Goal: Answer question/provide support

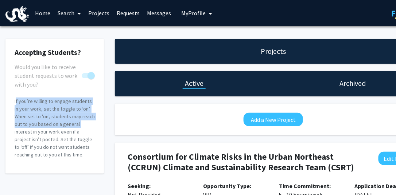
drag, startPoint x: 35, startPoint y: 122, endPoint x: 10, endPoint y: 106, distance: 29.6
click at [0, 102] on html "Skip navigation Home Search Projects Requests Messages My Profile [PERSON_NAME]…" at bounding box center [198, 97] width 396 height 195
click at [22, 110] on p "If you’re willing to engage students in your work, set the toggle to ‘on’. When…" at bounding box center [55, 128] width 80 height 61
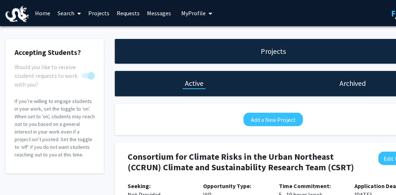
click at [159, 13] on link "Messages" at bounding box center [158, 13] width 31 height 26
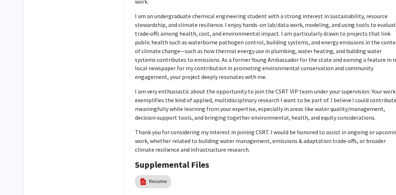
scroll to position [325, 0]
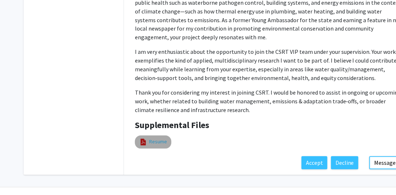
click at [154, 139] on link "Resume" at bounding box center [158, 143] width 18 height 8
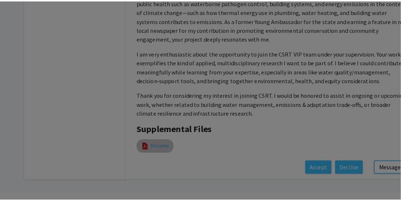
scroll to position [320, 0]
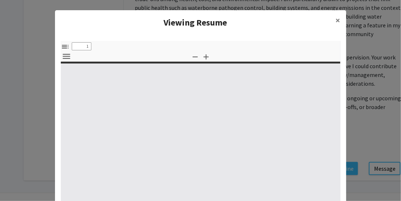
select select "custom"
type input "0"
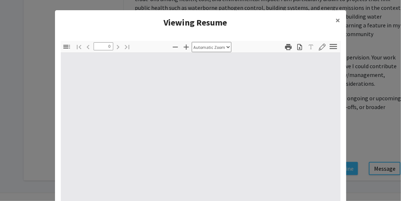
select select "custom"
type input "1"
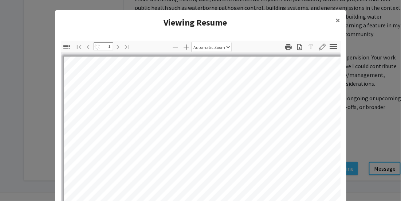
select select "auto"
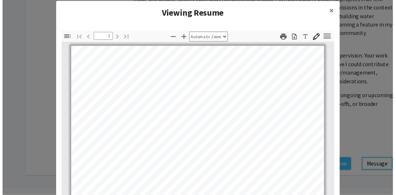
scroll to position [0, 0]
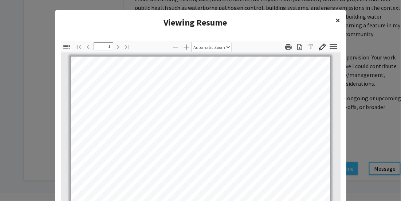
click at [336, 22] on span "×" at bounding box center [338, 20] width 5 height 11
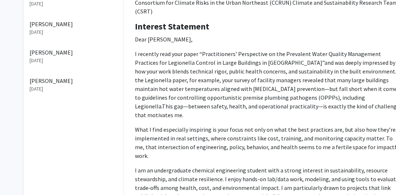
scroll to position [174, 0]
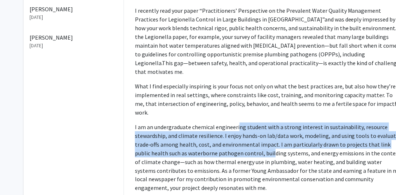
drag, startPoint x: 237, startPoint y: 108, endPoint x: 255, endPoint y: 135, distance: 32.9
click at [255, 135] on p "I am an undergraduate chemical engineering student with a strong interest in su…" at bounding box center [269, 158] width 268 height 70
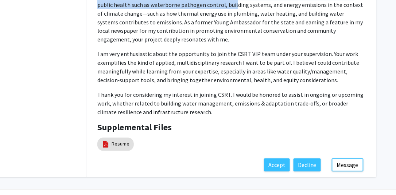
scroll to position [325, 38]
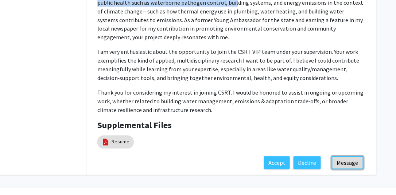
click at [346, 157] on button "Message" at bounding box center [348, 163] width 32 height 13
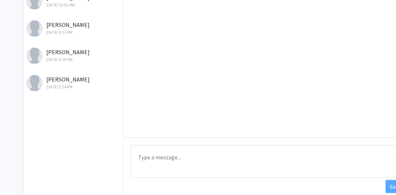
scroll to position [137, 0]
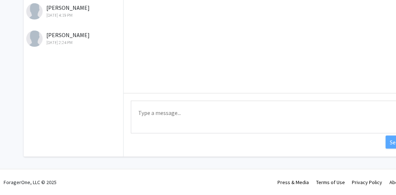
click at [191, 111] on textarea "Type a message" at bounding box center [269, 117] width 276 height 33
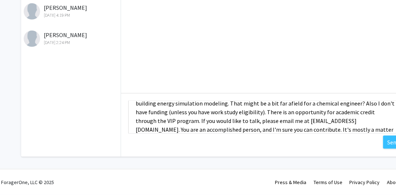
scroll to position [27, 0]
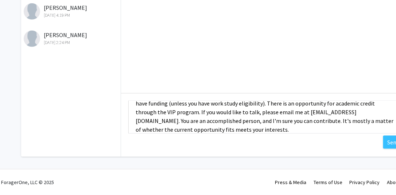
click at [174, 131] on textarea "Thanks for your interest? At this point the opportunity is working on building …" at bounding box center [266, 117] width 276 height 33
type textarea "Thanks for your interest? At this point the opportunity is working on building …"
click at [393, 141] on button "Send" at bounding box center [393, 142] width 21 height 13
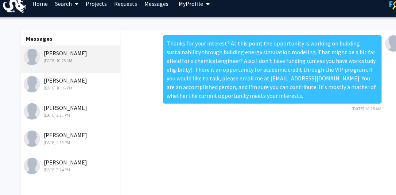
scroll to position [0, 3]
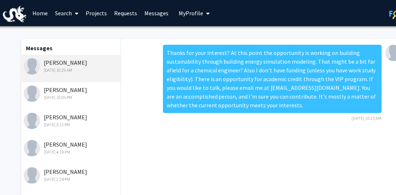
click at [118, 15] on link "Requests" at bounding box center [125, 13] width 30 height 26
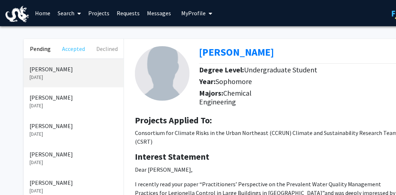
click at [67, 49] on button "Accepted" at bounding box center [73, 49] width 33 height 20
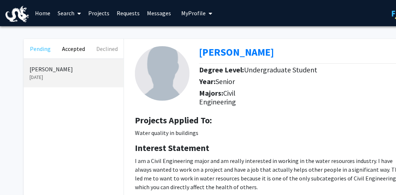
click at [47, 46] on button "Pending" at bounding box center [40, 49] width 33 height 20
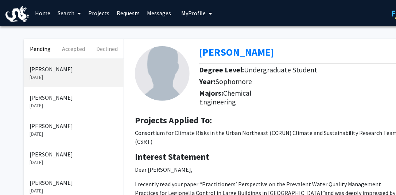
click at [46, 102] on p "[DATE]" at bounding box center [74, 106] width 88 height 8
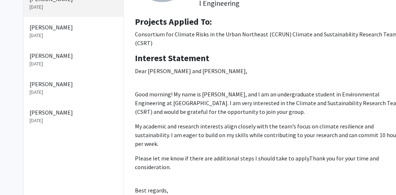
scroll to position [109, 0]
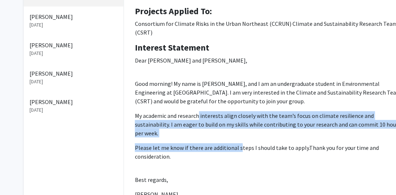
drag, startPoint x: 199, startPoint y: 125, endPoint x: 240, endPoint y: 141, distance: 43.5
click at [240, 141] on p "Dear [PERSON_NAME] and [PERSON_NAME], Good morning! My name is [PERSON_NAME], a…" at bounding box center [269, 134] width 268 height 157
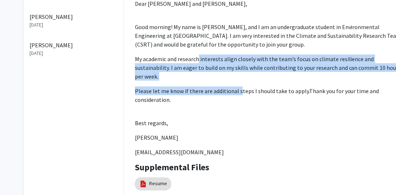
scroll to position [226, 0]
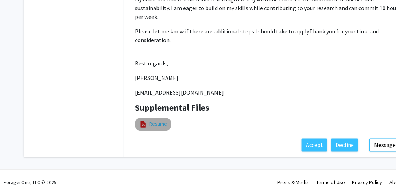
click at [151, 123] on link "Resume" at bounding box center [158, 125] width 18 height 8
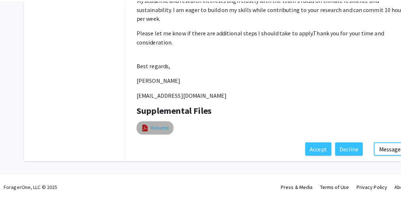
scroll to position [221, 0]
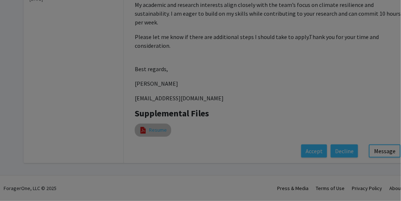
select select "custom"
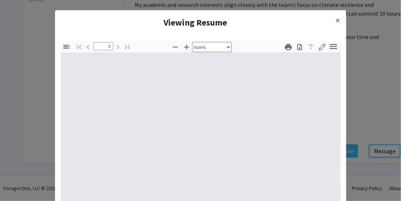
type input "1"
select select "auto"
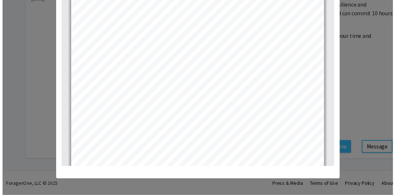
scroll to position [0, 0]
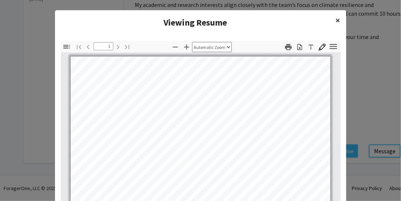
click at [336, 18] on span "×" at bounding box center [338, 20] width 5 height 11
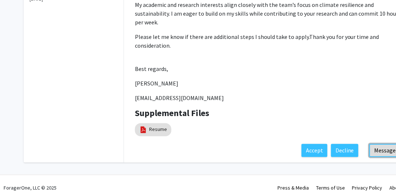
click at [393, 148] on button "Message" at bounding box center [385, 150] width 32 height 13
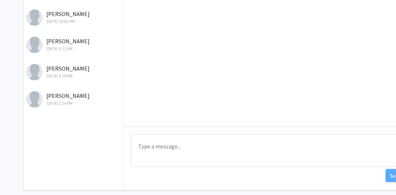
scroll to position [137, 0]
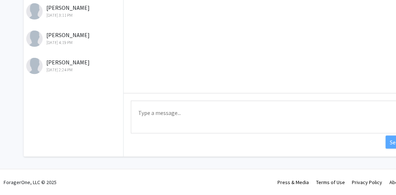
click at [173, 112] on textarea "Type a message" at bounding box center [269, 117] width 276 height 33
type textarea "Y"
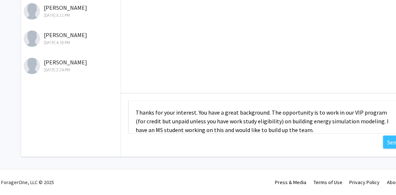
scroll to position [9, 0]
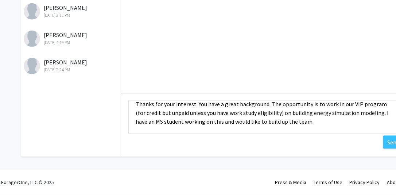
click at [303, 121] on textarea "Thanks for your interest. You have a great background. The opportunity is to wo…" at bounding box center [266, 117] width 276 height 33
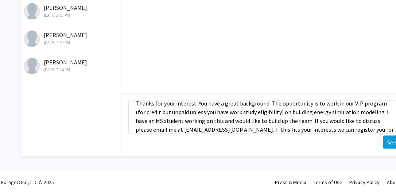
type textarea "Thanks for your interest. You have a great background. The opportunity is to wo…"
click at [386, 142] on button "Send" at bounding box center [393, 142] width 21 height 13
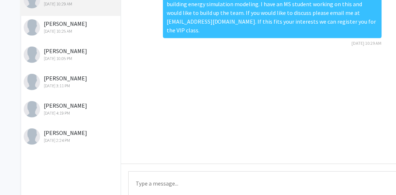
scroll to position [0, 3]
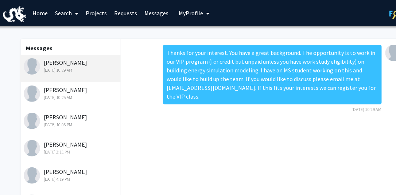
click at [117, 12] on link "Requests" at bounding box center [125, 13] width 30 height 26
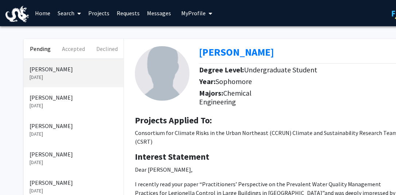
scroll to position [325, 0]
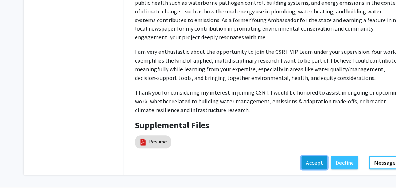
click at [320, 157] on button "Accept" at bounding box center [314, 163] width 26 height 13
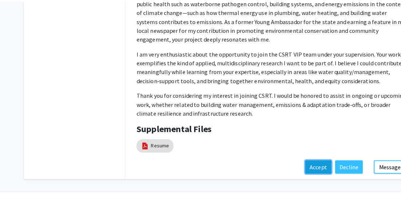
scroll to position [320, 0]
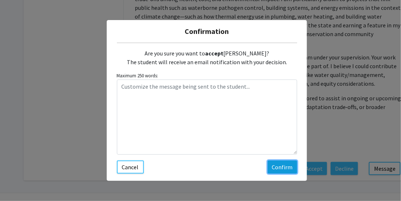
click at [281, 164] on button "Confirm" at bounding box center [283, 166] width 30 height 13
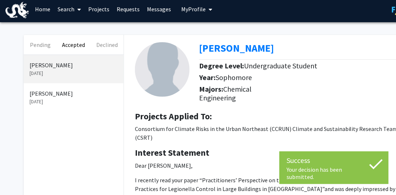
scroll to position [0, 0]
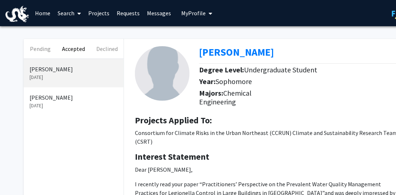
click at [129, 12] on link "Requests" at bounding box center [128, 13] width 30 height 26
click at [127, 13] on link "Requests" at bounding box center [128, 13] width 30 height 26
click at [40, 47] on button "Pending" at bounding box center [40, 49] width 33 height 20
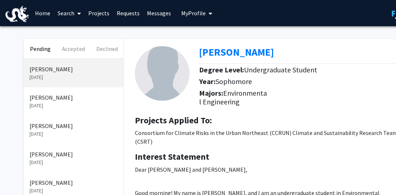
click at [46, 72] on p "[PERSON_NAME]" at bounding box center [74, 69] width 88 height 9
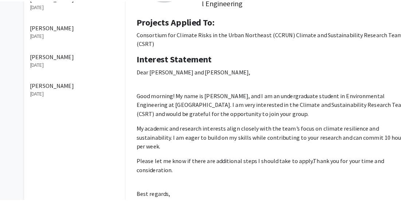
scroll to position [182, 0]
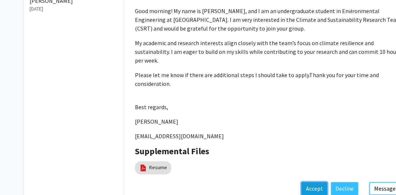
click at [314, 187] on button "Accept" at bounding box center [314, 189] width 26 height 13
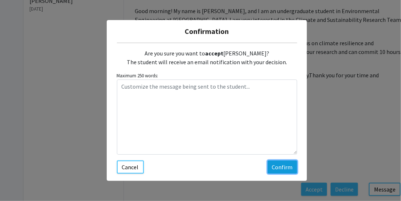
click at [279, 168] on button "Confirm" at bounding box center [283, 166] width 30 height 13
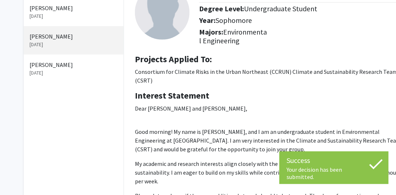
scroll to position [0, 0]
